Goal: Find specific page/section: Find specific page/section

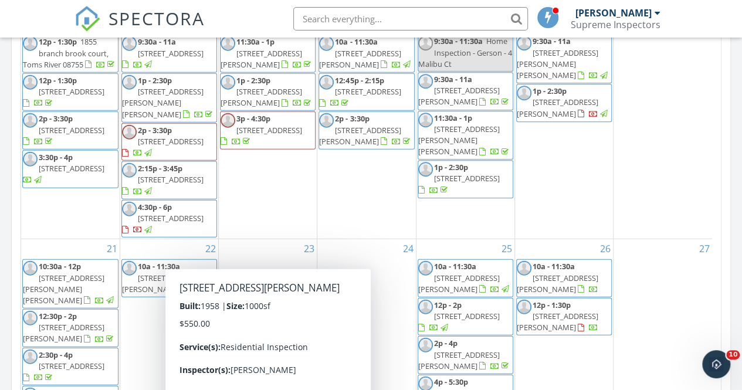
scroll to position [341, 0]
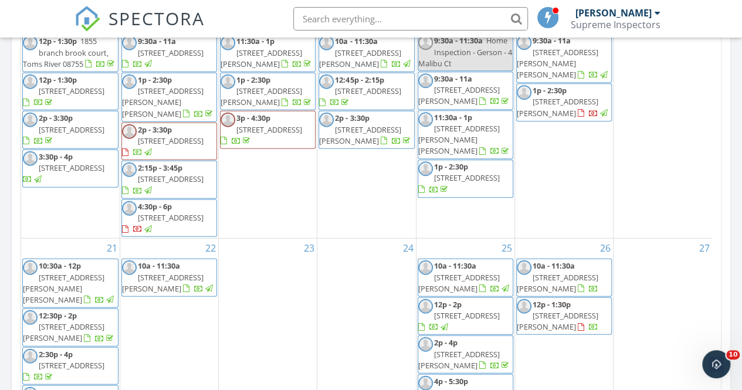
click at [334, 22] on input "text" at bounding box center [410, 18] width 235 height 23
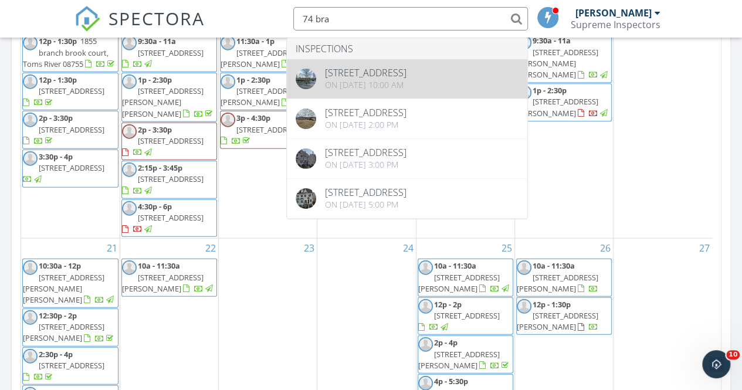
type input "74 bra"
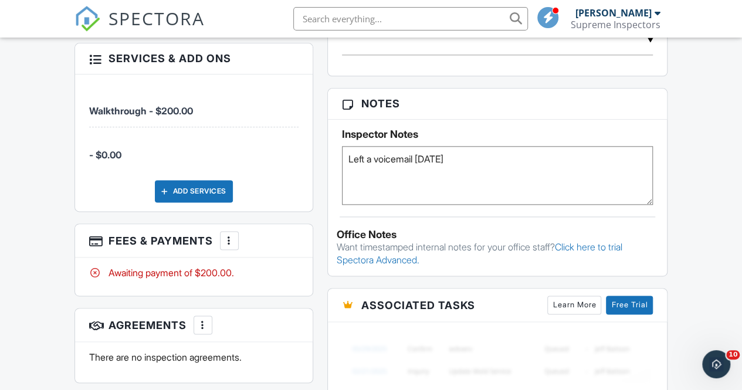
click at [310, 22] on input "text" at bounding box center [410, 18] width 235 height 23
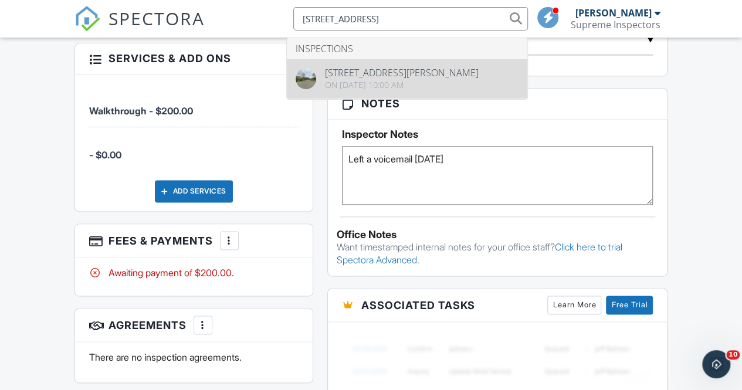
type input "2 rodeo drive"
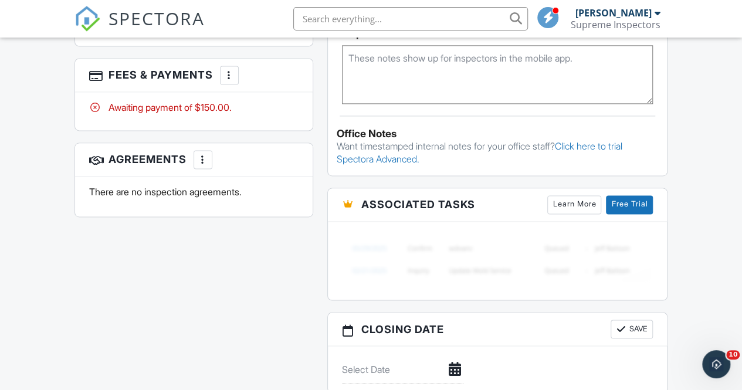
scroll to position [810, 0]
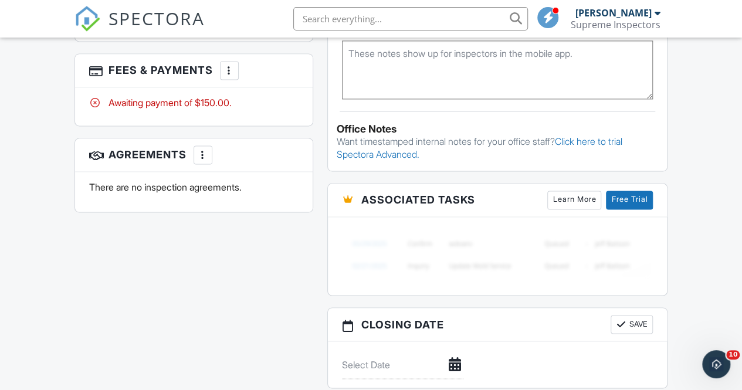
click at [306, 11] on input "text" at bounding box center [410, 18] width 235 height 23
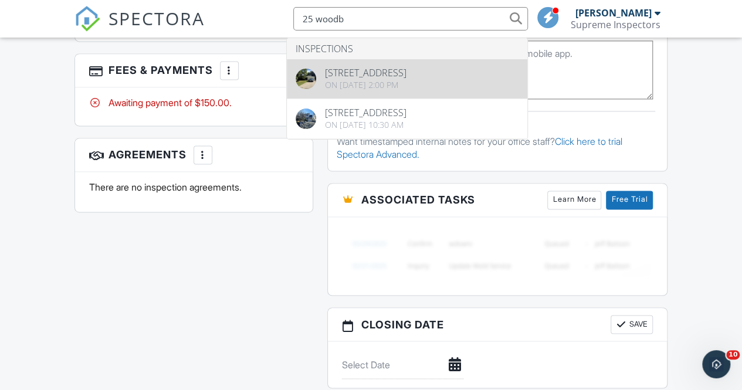
type input "25 woodb"
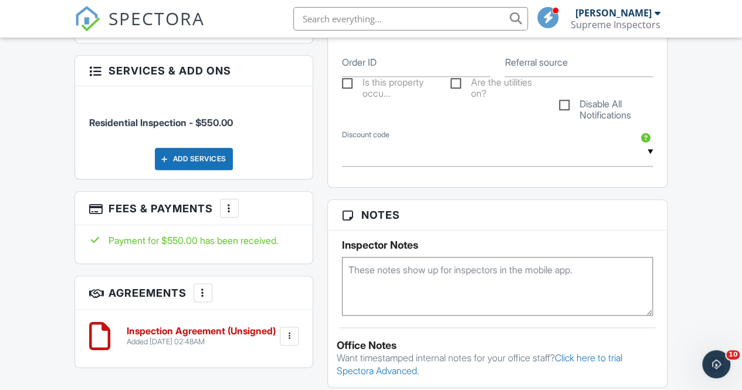
scroll to position [595, 0]
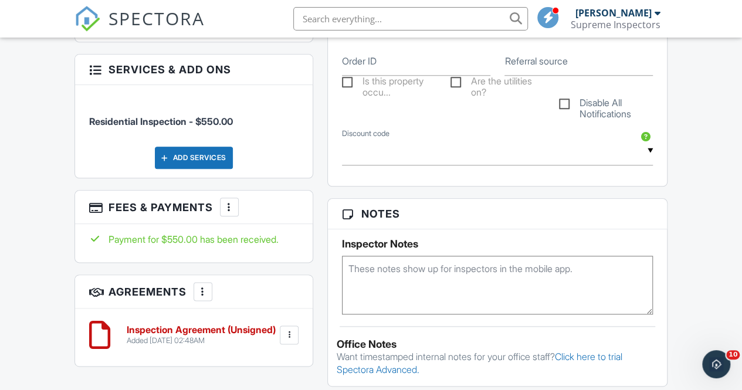
click at [227, 218] on h3 "Fees & Payments More Edit Fees & Payments Add Services View Invoice" at bounding box center [194, 207] width 238 height 33
click at [227, 209] on div at bounding box center [229, 207] width 12 height 12
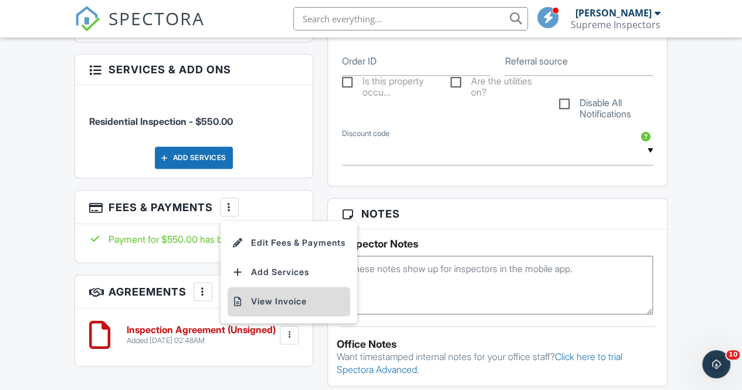
click at [284, 302] on li "View Invoice" at bounding box center [289, 301] width 123 height 29
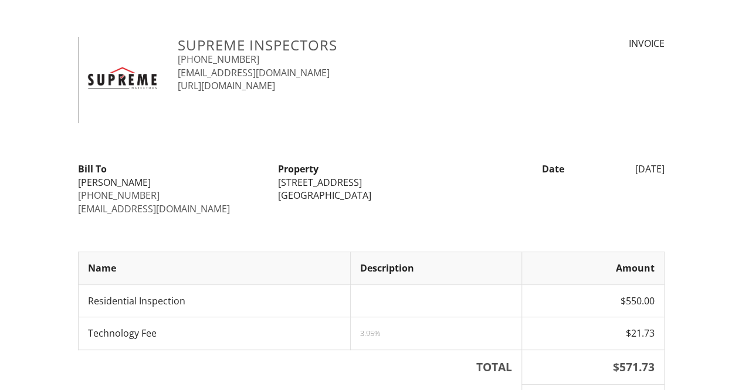
scroll to position [257, 0]
